Goal: Navigation & Orientation: Understand site structure

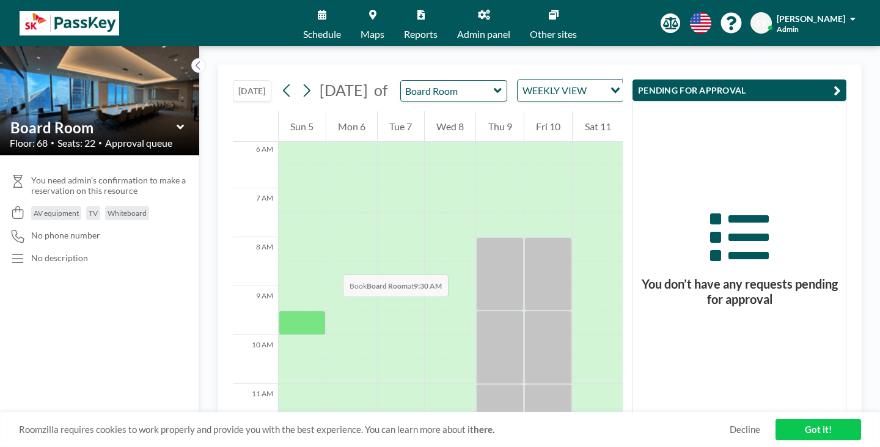
scroll to position [298, 0]
click at [301, 85] on icon at bounding box center [307, 90] width 12 height 18
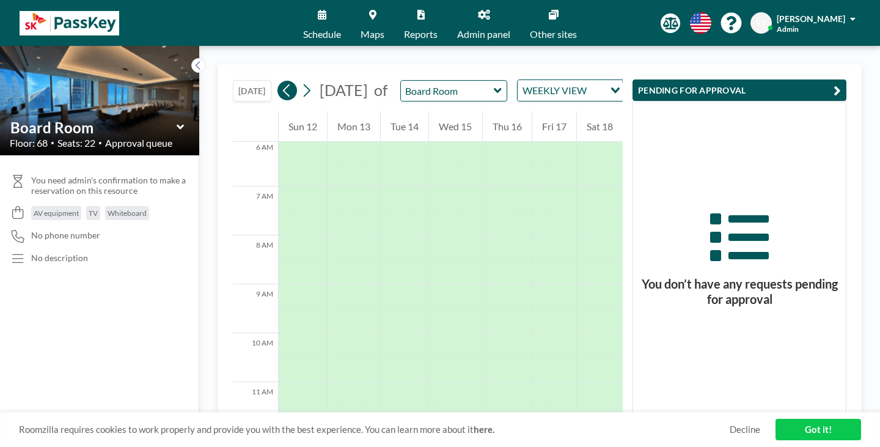
click at [281, 86] on icon at bounding box center [287, 90] width 12 height 18
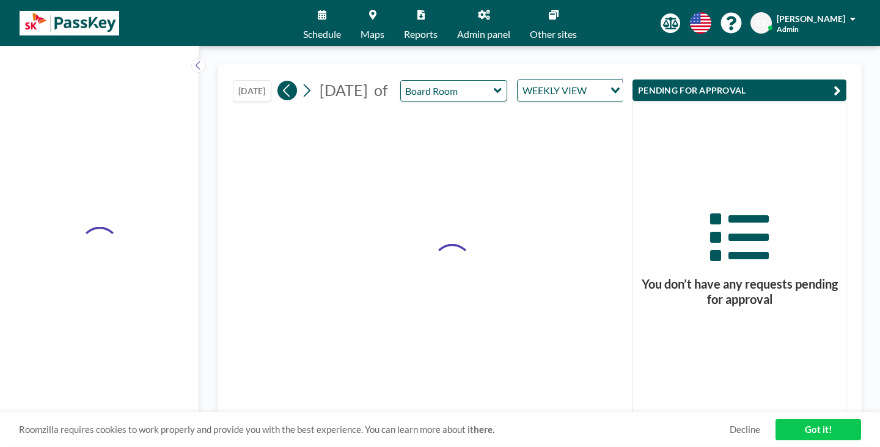
click at [281, 86] on icon at bounding box center [287, 90] width 12 height 18
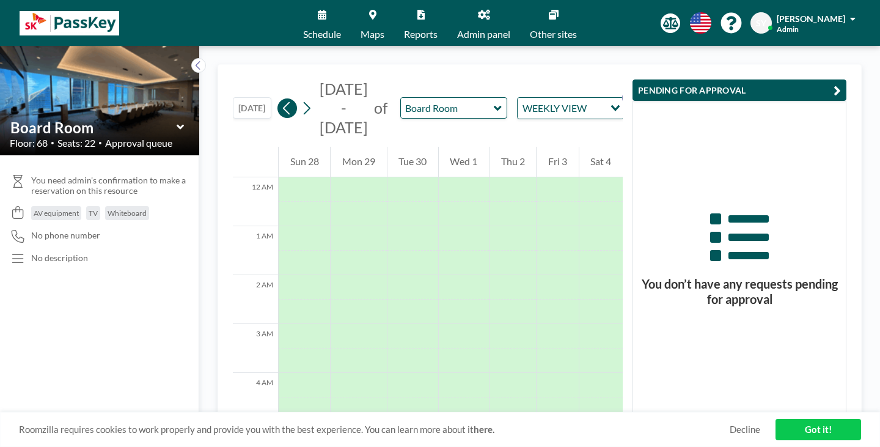
scroll to position [0, 0]
click at [281, 99] on icon at bounding box center [287, 108] width 12 height 18
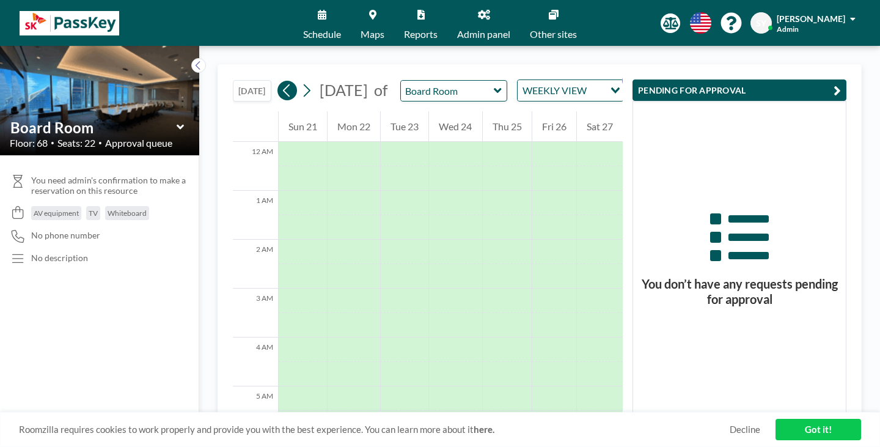
click at [281, 86] on icon at bounding box center [287, 90] width 12 height 18
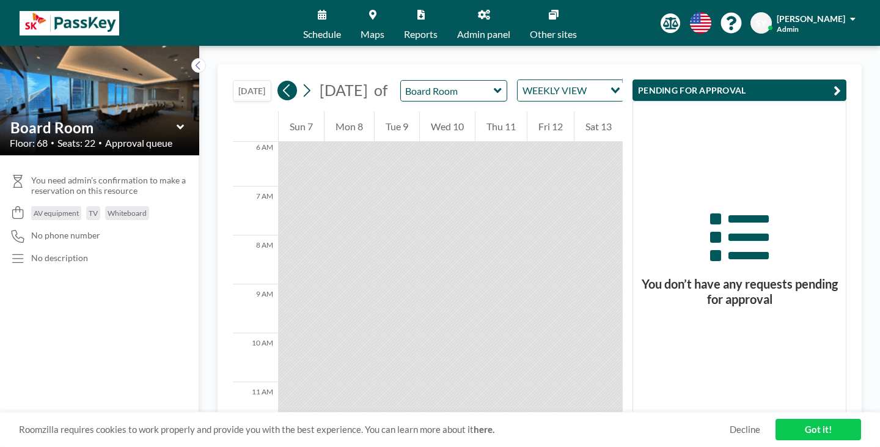
scroll to position [298, 0]
click at [281, 86] on icon at bounding box center [287, 90] width 12 height 18
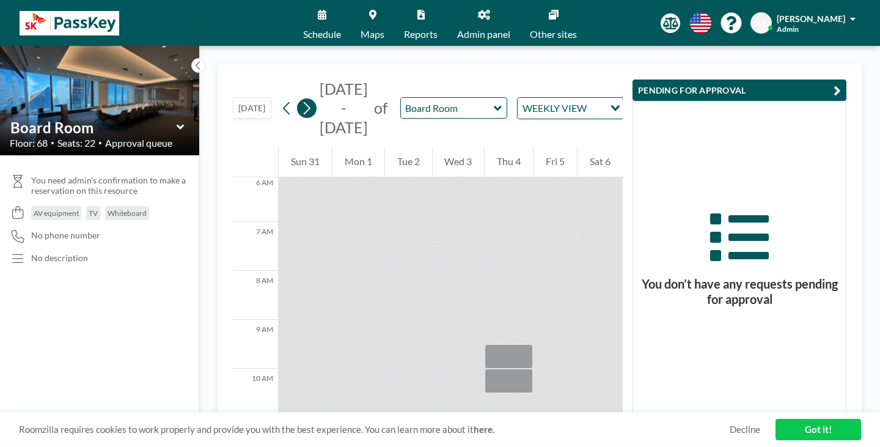
click at [297, 98] on button at bounding box center [307, 108] width 20 height 20
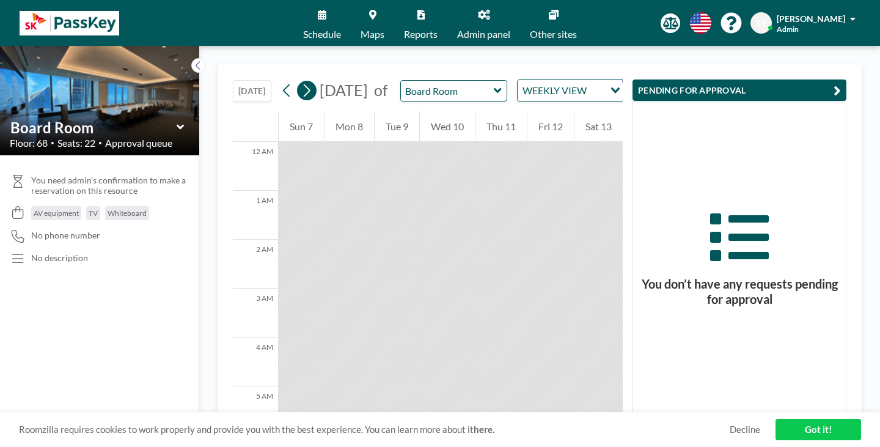
click at [297, 81] on button at bounding box center [307, 91] width 20 height 20
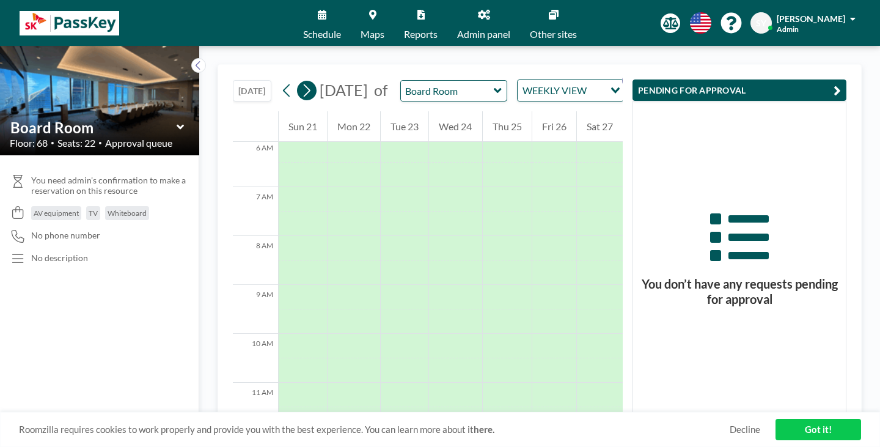
scroll to position [298, 0]
click at [281, 81] on icon at bounding box center [287, 90] width 12 height 18
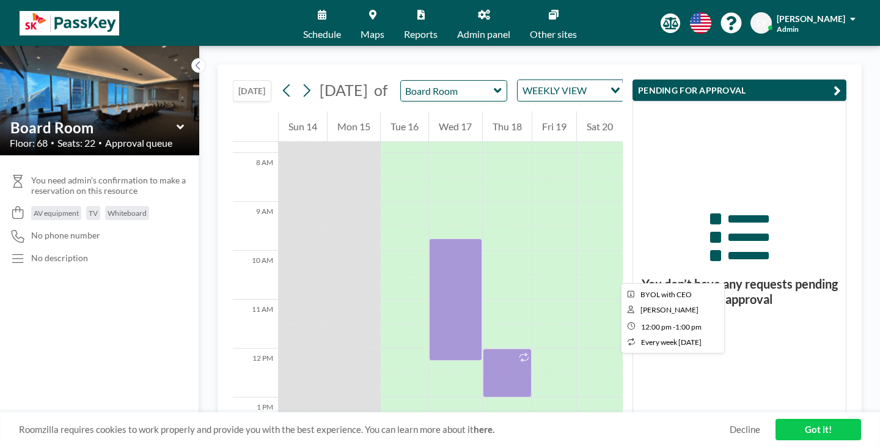
scroll to position [414, 0]
